Goal: Information Seeking & Learning: Learn about a topic

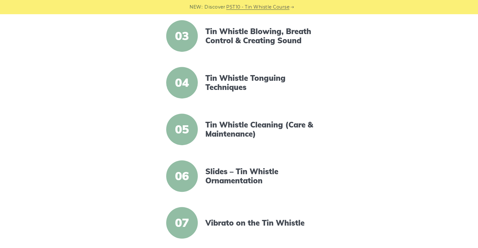
scroll to position [347, 0]
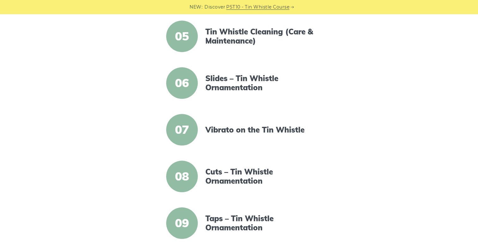
drag, startPoint x: 220, startPoint y: 81, endPoint x: 395, endPoint y: 84, distance: 174.3
click at [220, 81] on link "Slides – Tin Whistle Ornamentation" at bounding box center [259, 83] width 109 height 18
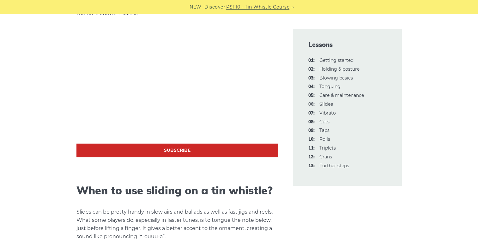
scroll to position [442, 0]
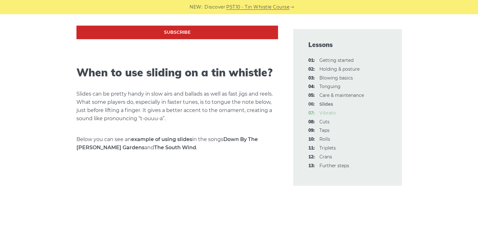
click at [327, 115] on link "07: Vibrato" at bounding box center [327, 113] width 16 height 6
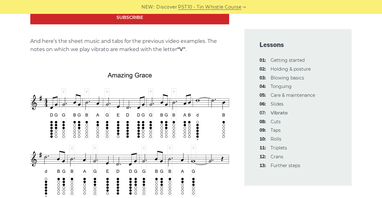
scroll to position [1231, 0]
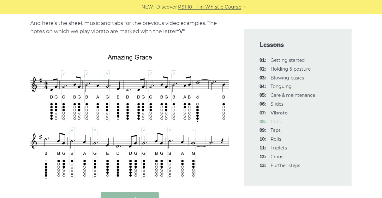
click at [277, 123] on link "08: Cuts" at bounding box center [276, 122] width 10 height 6
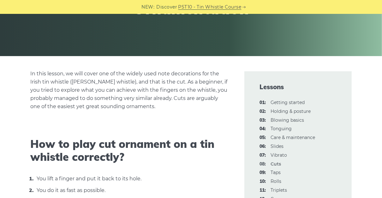
scroll to position [152, 0]
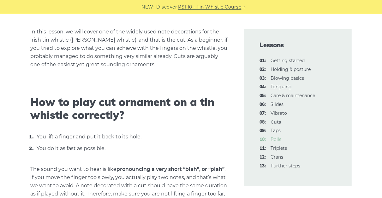
click at [279, 139] on link "10: Rolls" at bounding box center [276, 140] width 11 height 6
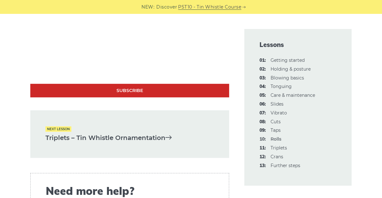
scroll to position [1869, 0]
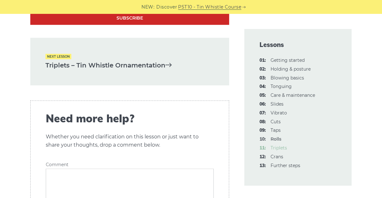
click at [275, 148] on link "11: Triplets" at bounding box center [279, 148] width 16 height 6
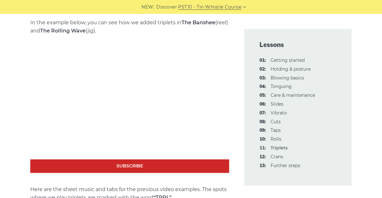
scroll to position [657, 0]
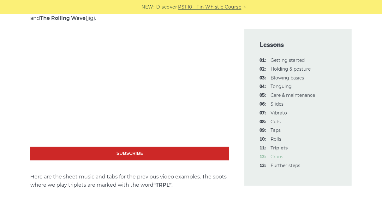
click at [278, 158] on link "12: Crans" at bounding box center [277, 157] width 13 height 6
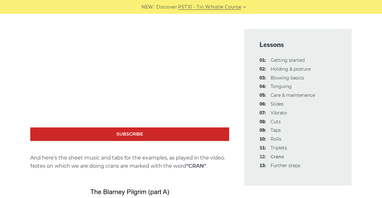
scroll to position [1339, 0]
